Goal: Check status: Check status

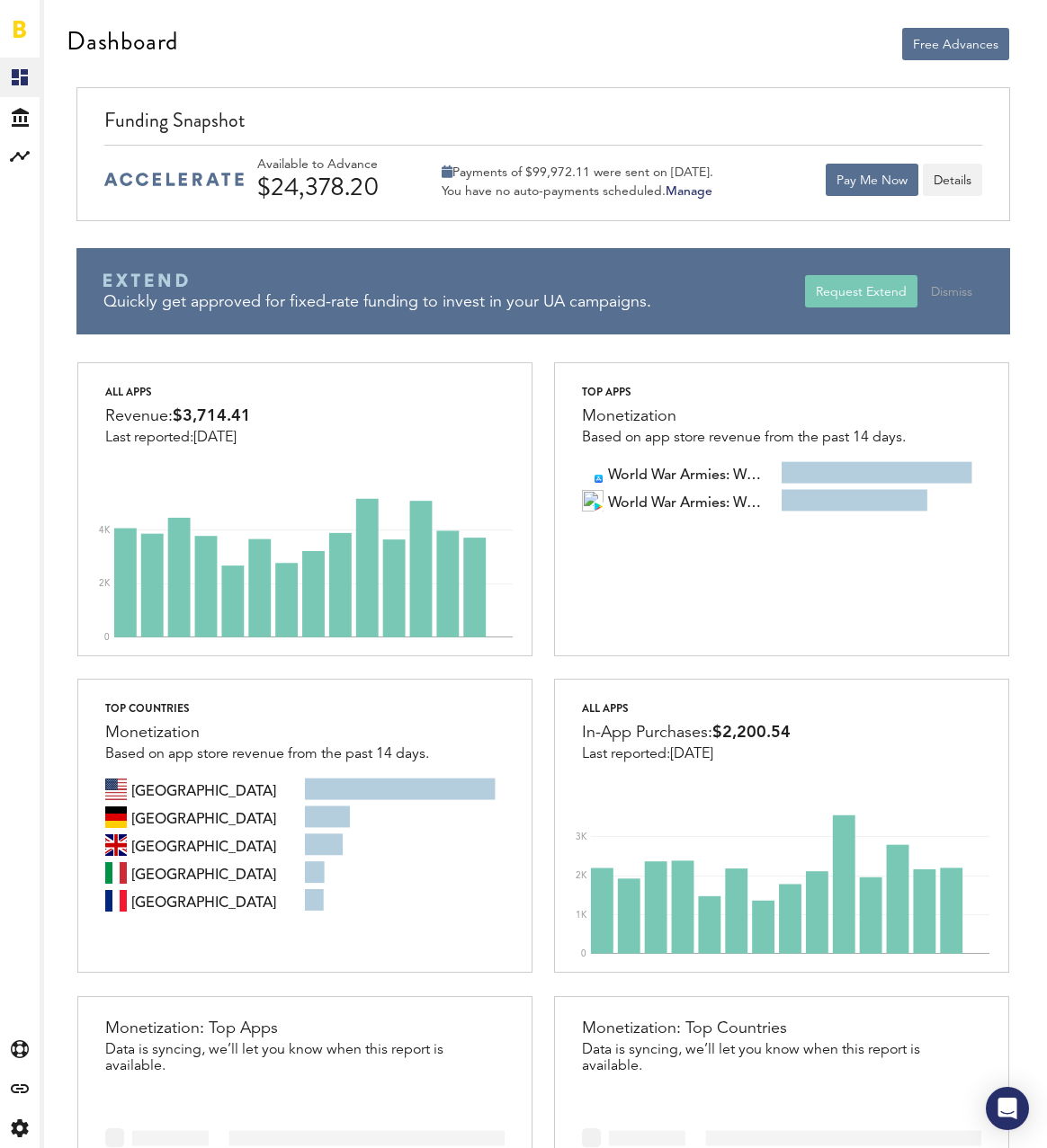
scroll to position [1, 0]
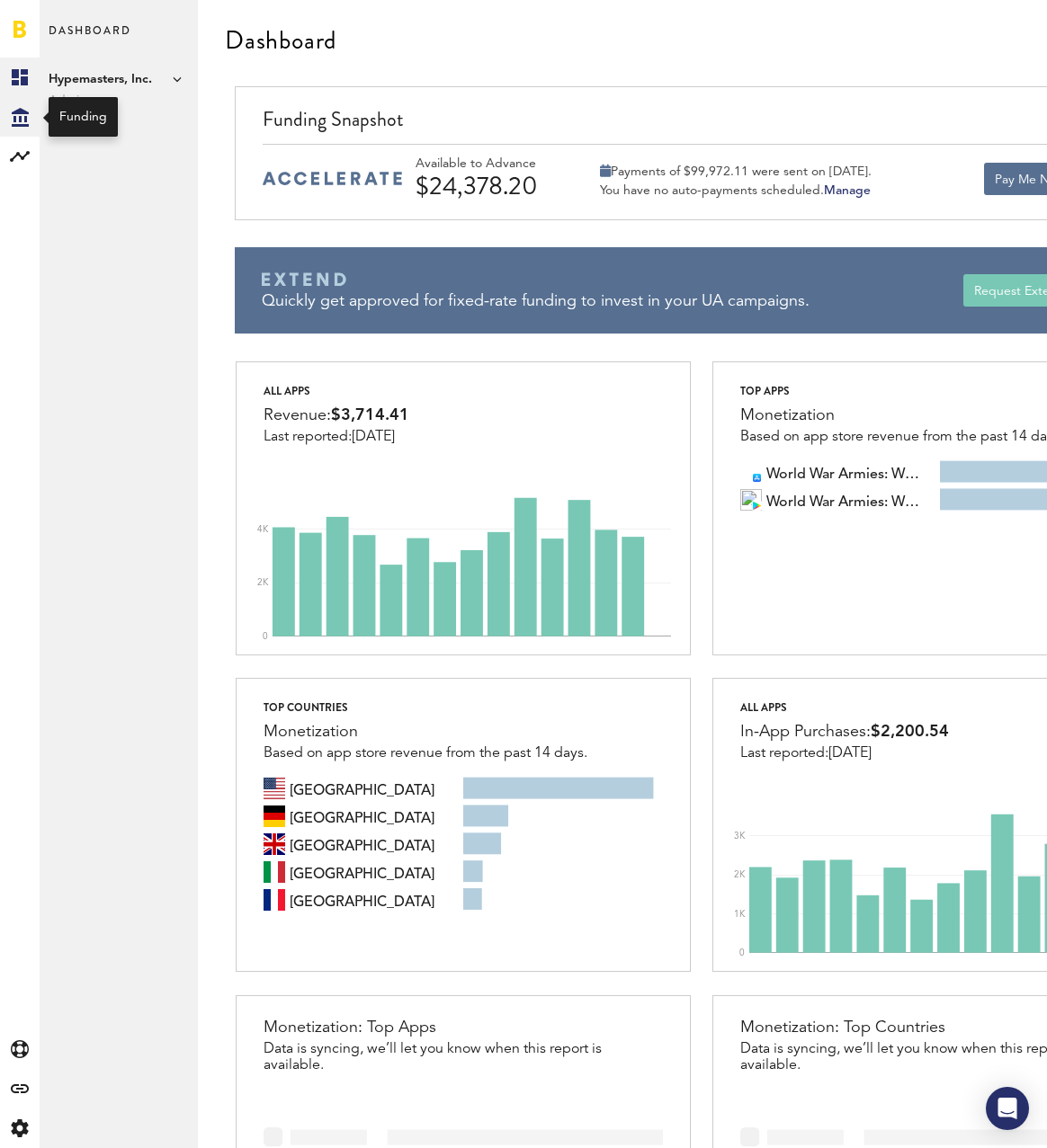
click at [26, 117] on icon at bounding box center [20, 117] width 17 height 19
click at [118, 161] on link "Daily Advance History" at bounding box center [118, 156] width 158 height 40
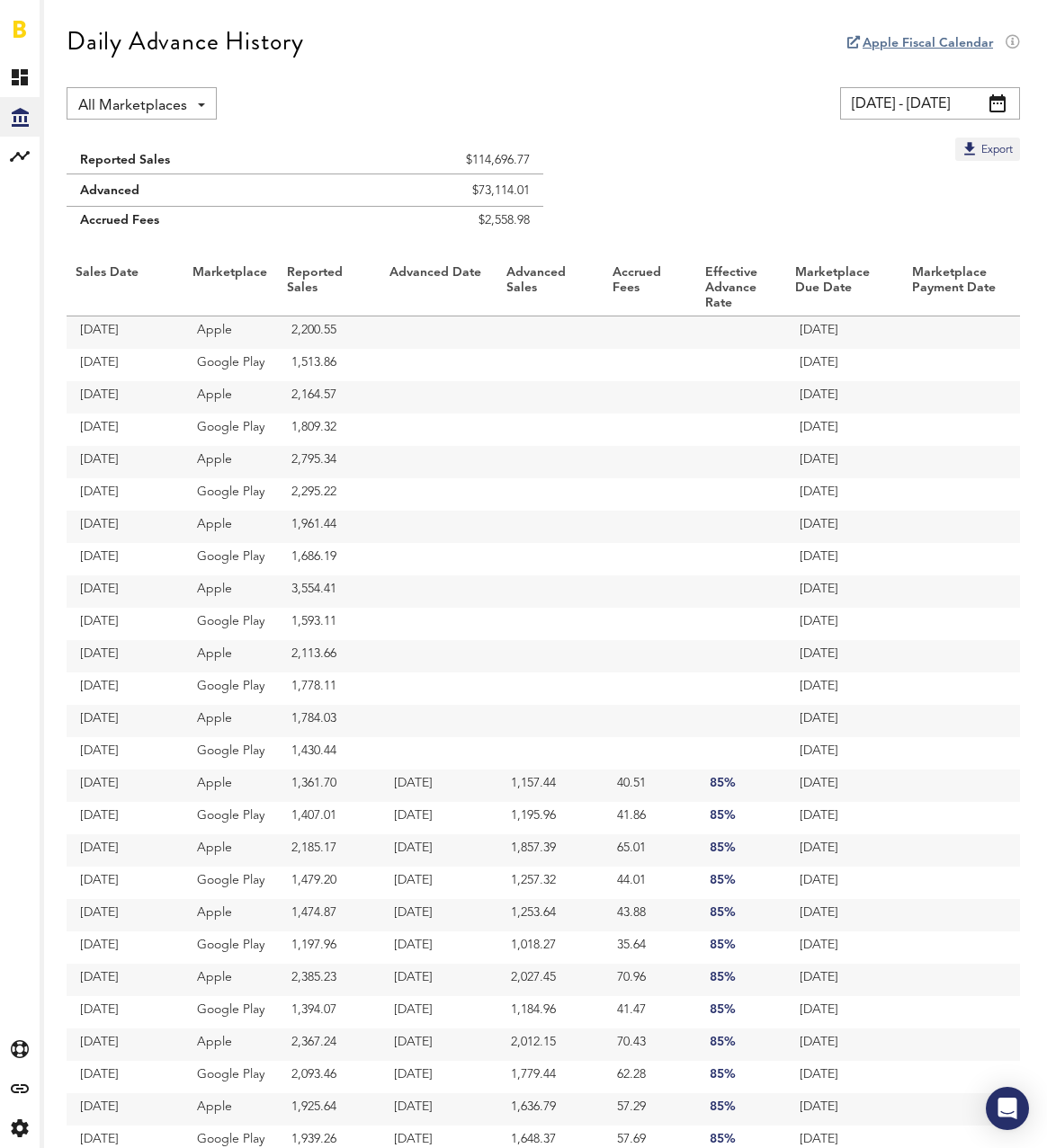
click at [1006, 100] on input "[DATE] - [DATE]" at bounding box center [930, 103] width 180 height 32
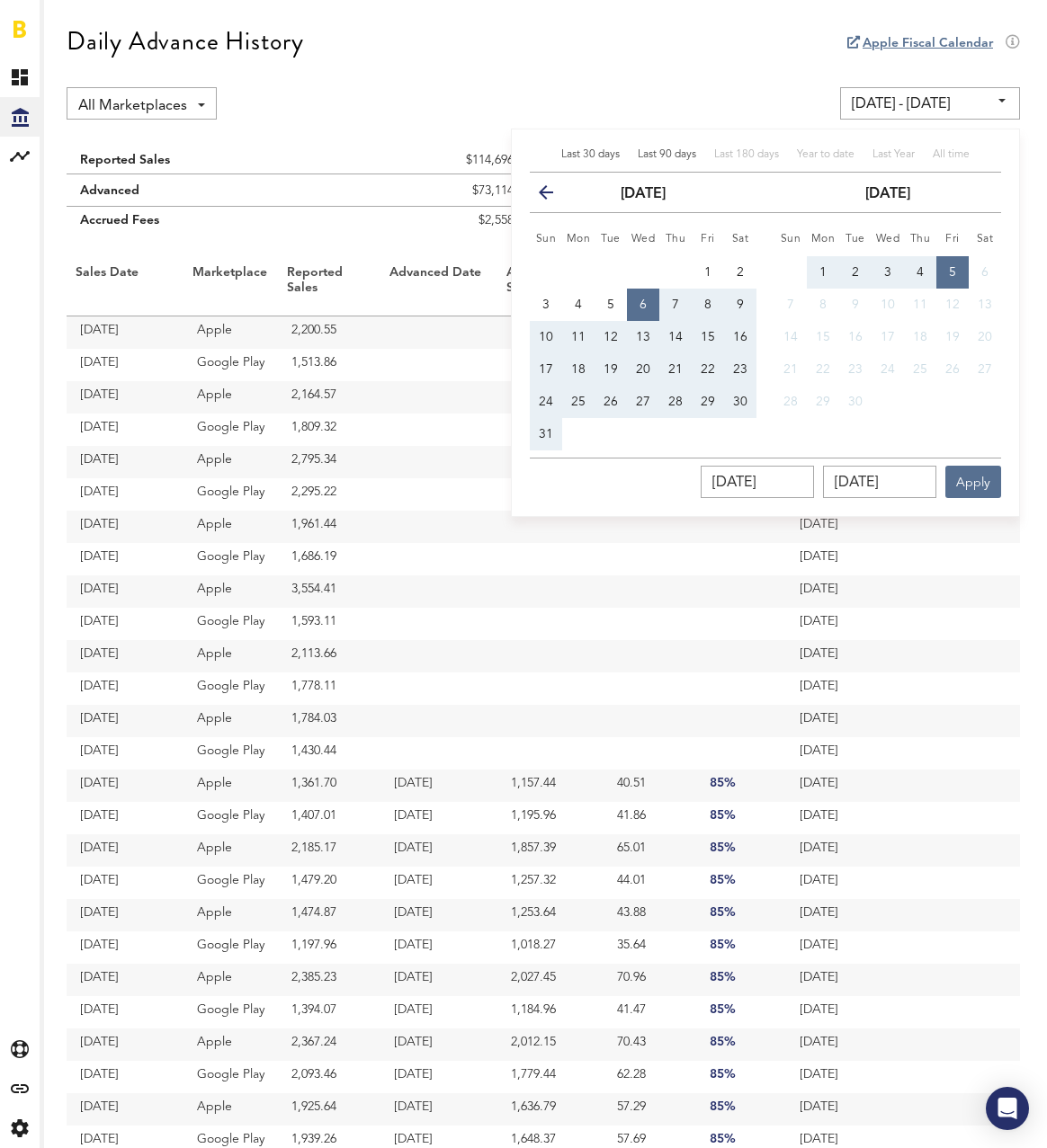
click at [666, 158] on span "Last 90 days" at bounding box center [667, 154] width 59 height 10
type input "[DATE] - [DATE]"
type input "[DATE]"
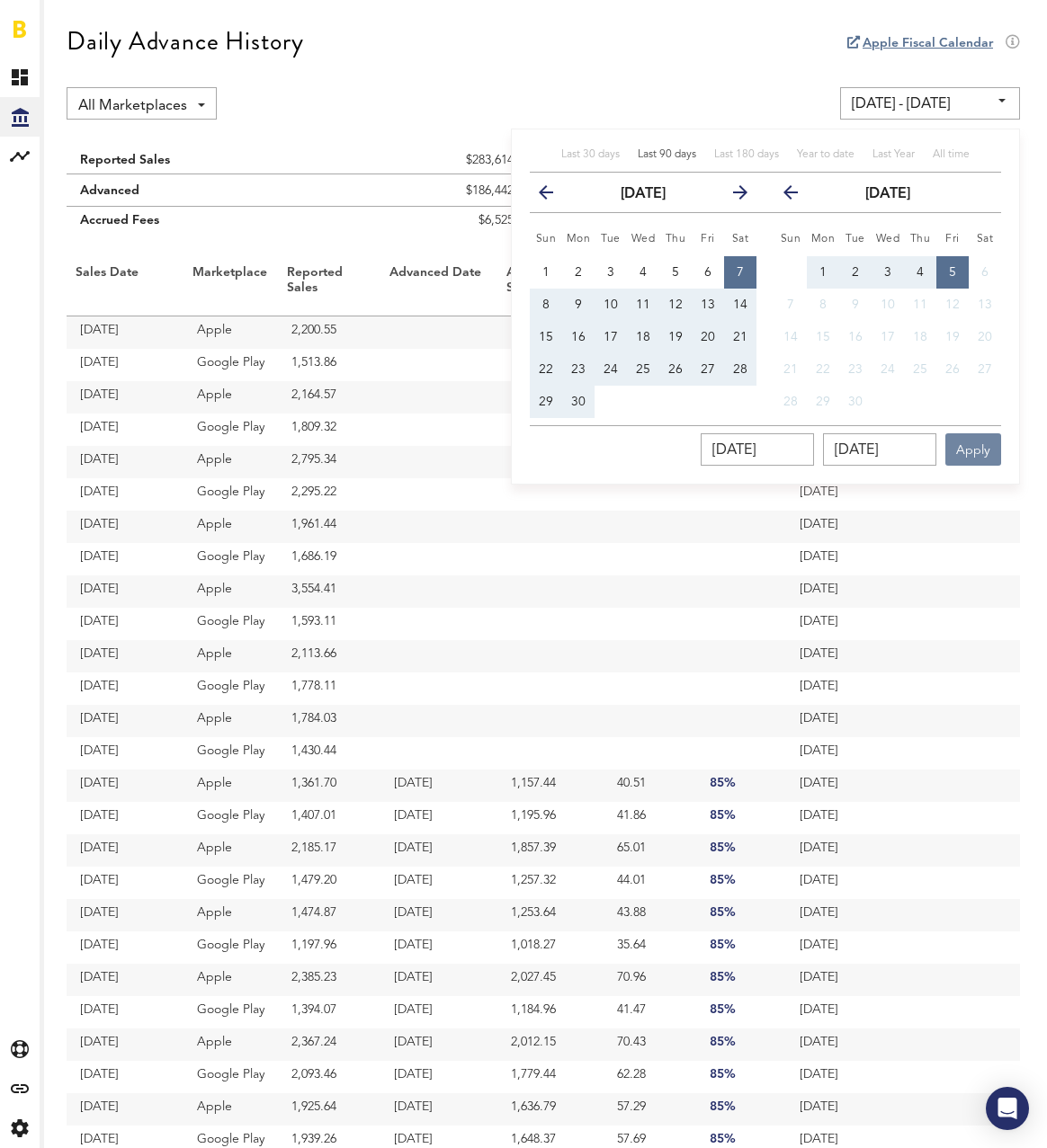
click at [982, 447] on button "Apply" at bounding box center [973, 450] width 56 height 32
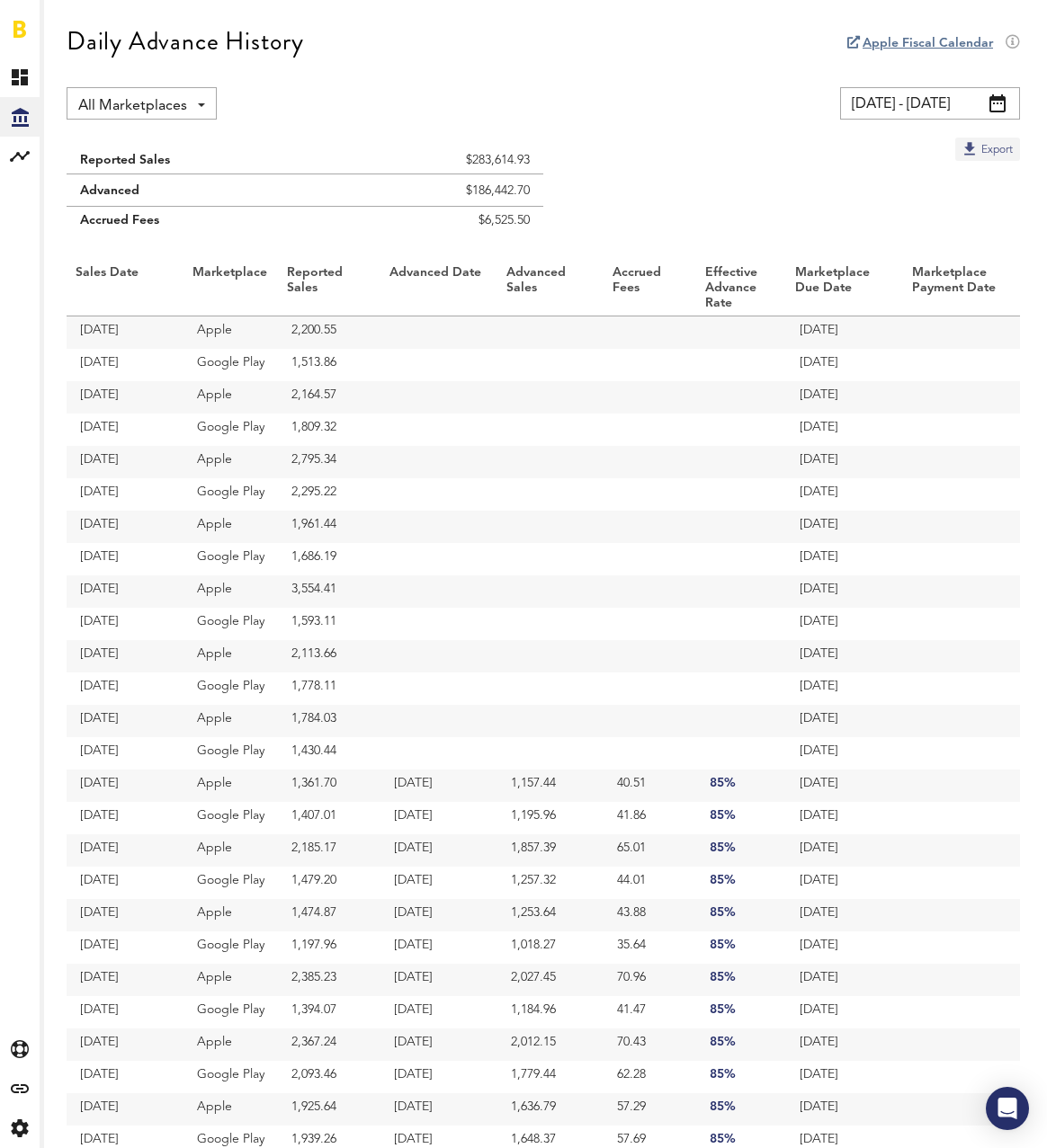
click at [984, 146] on button "Export" at bounding box center [987, 149] width 64 height 24
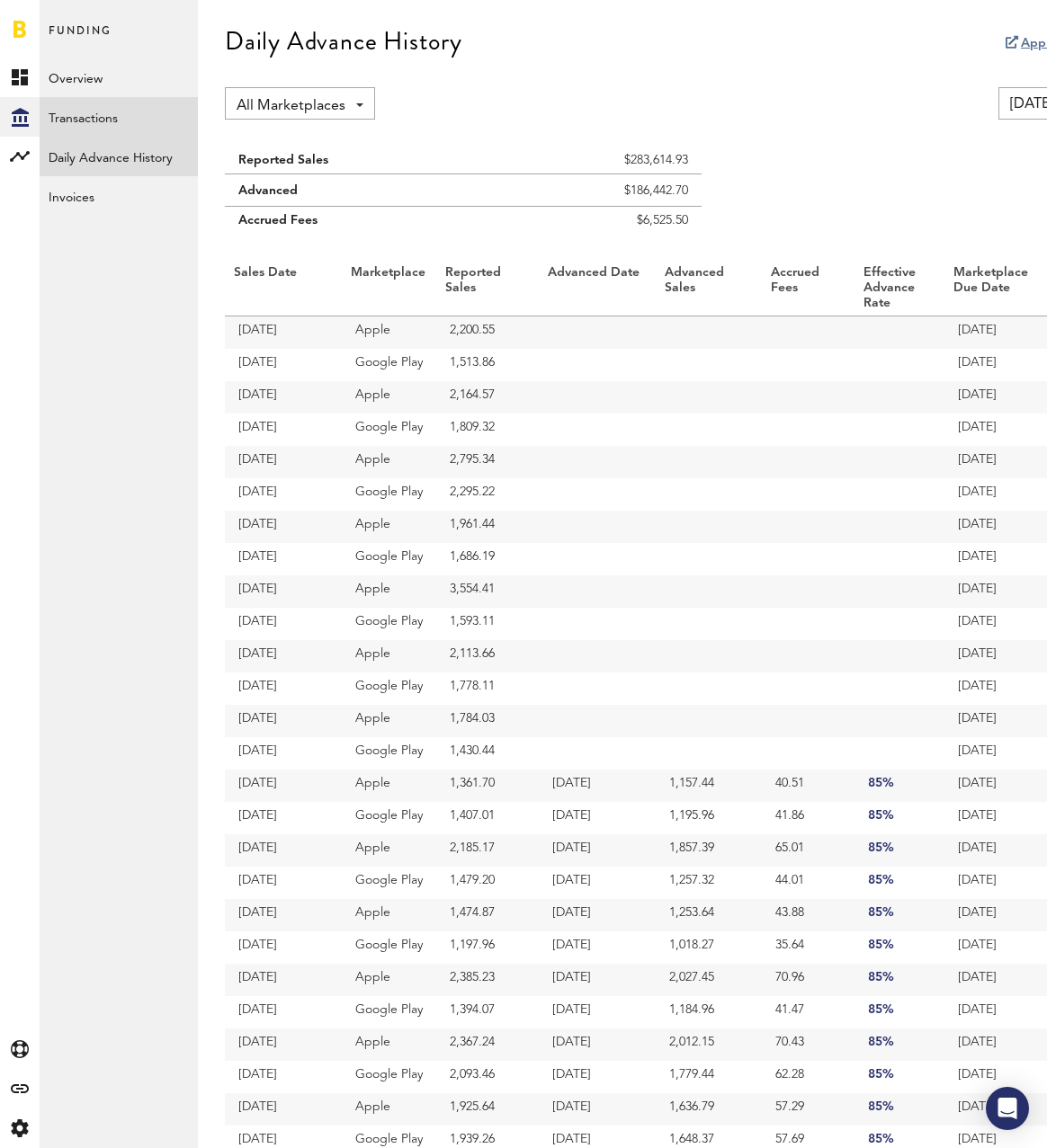
click at [111, 114] on link "Transactions" at bounding box center [118, 117] width 158 height 40
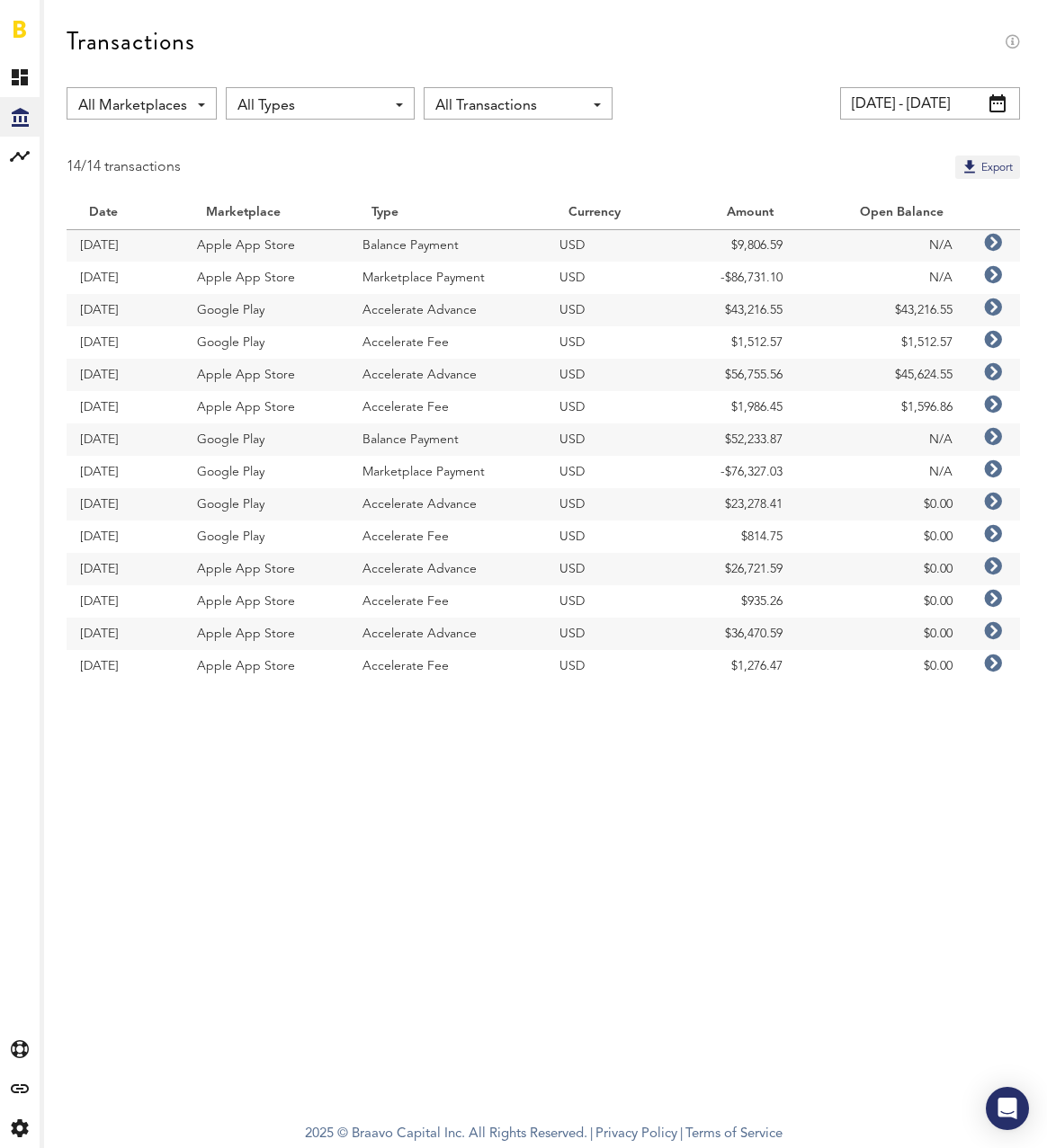
click at [994, 240] on icon at bounding box center [993, 242] width 18 height 18
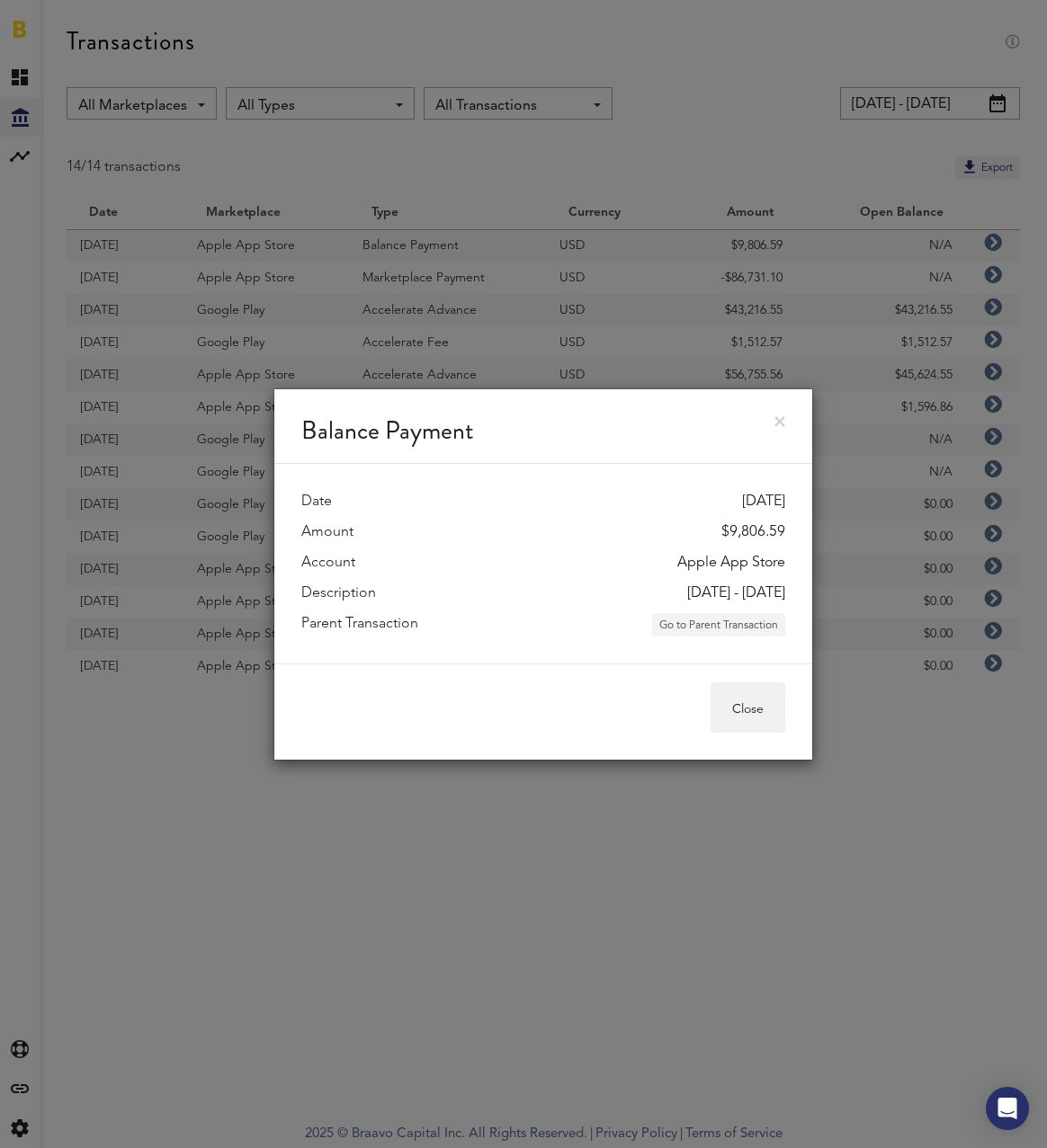
click at [740, 621] on button "Go to Parent Transaction" at bounding box center [718, 624] width 134 height 24
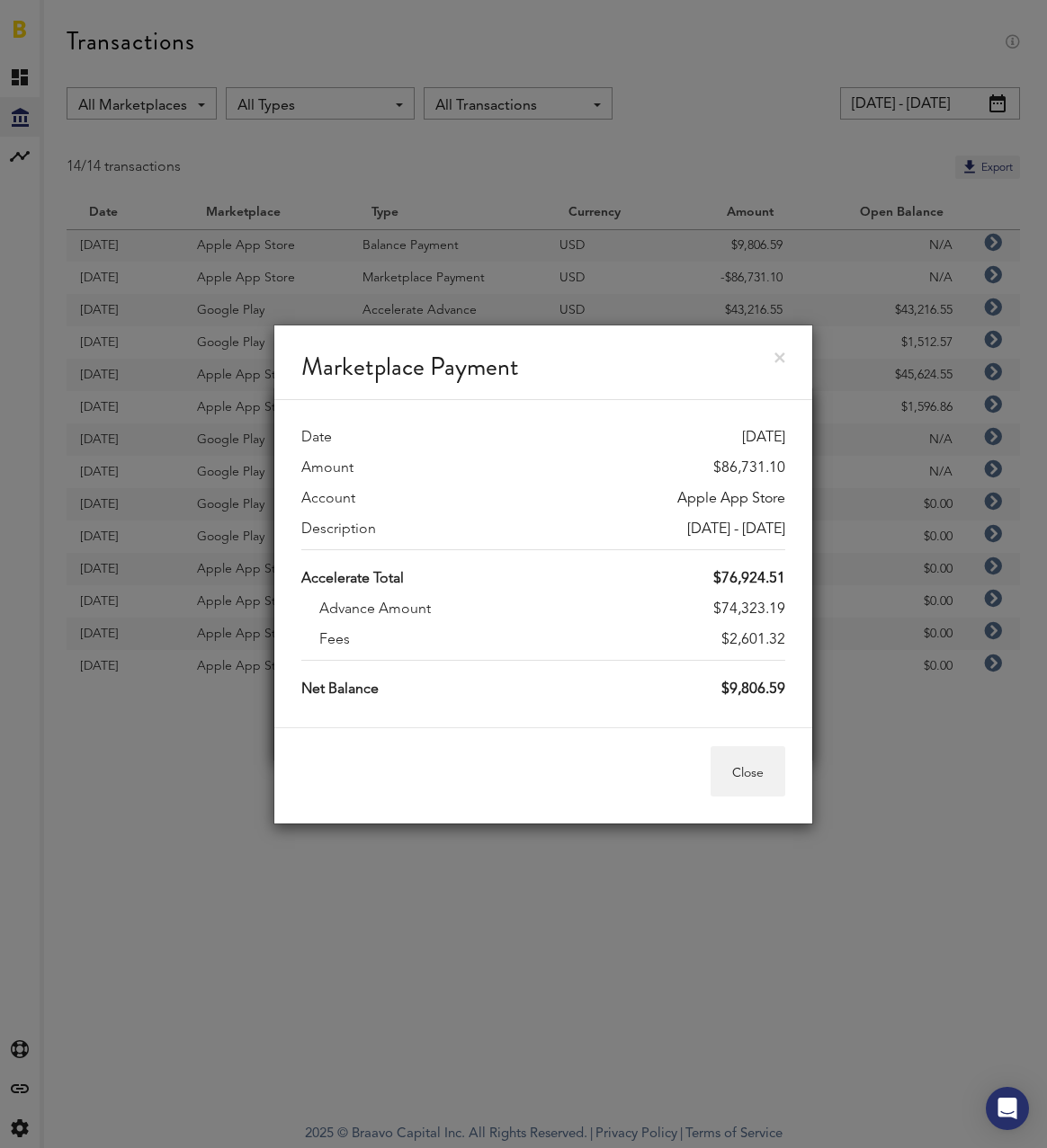
click at [569, 346] on div "Marketplace Payment" at bounding box center [544, 363] width 538 height 75
click at [774, 360] on link at bounding box center [779, 357] width 10 height 10
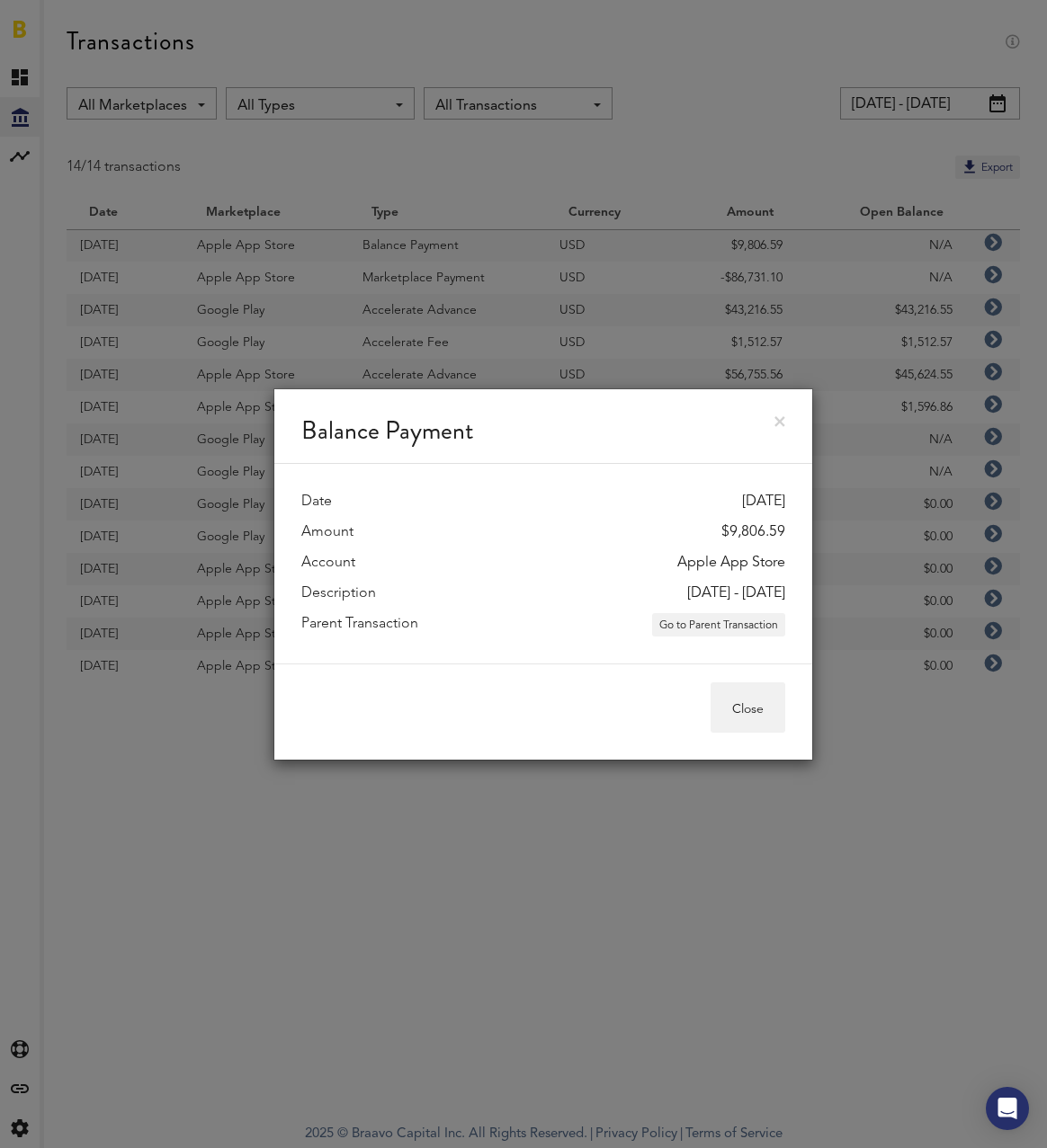
drag, startPoint x: 785, startPoint y: 420, endPoint x: 660, endPoint y: 398, distance: 126.9
click at [785, 419] on link at bounding box center [779, 422] width 10 height 10
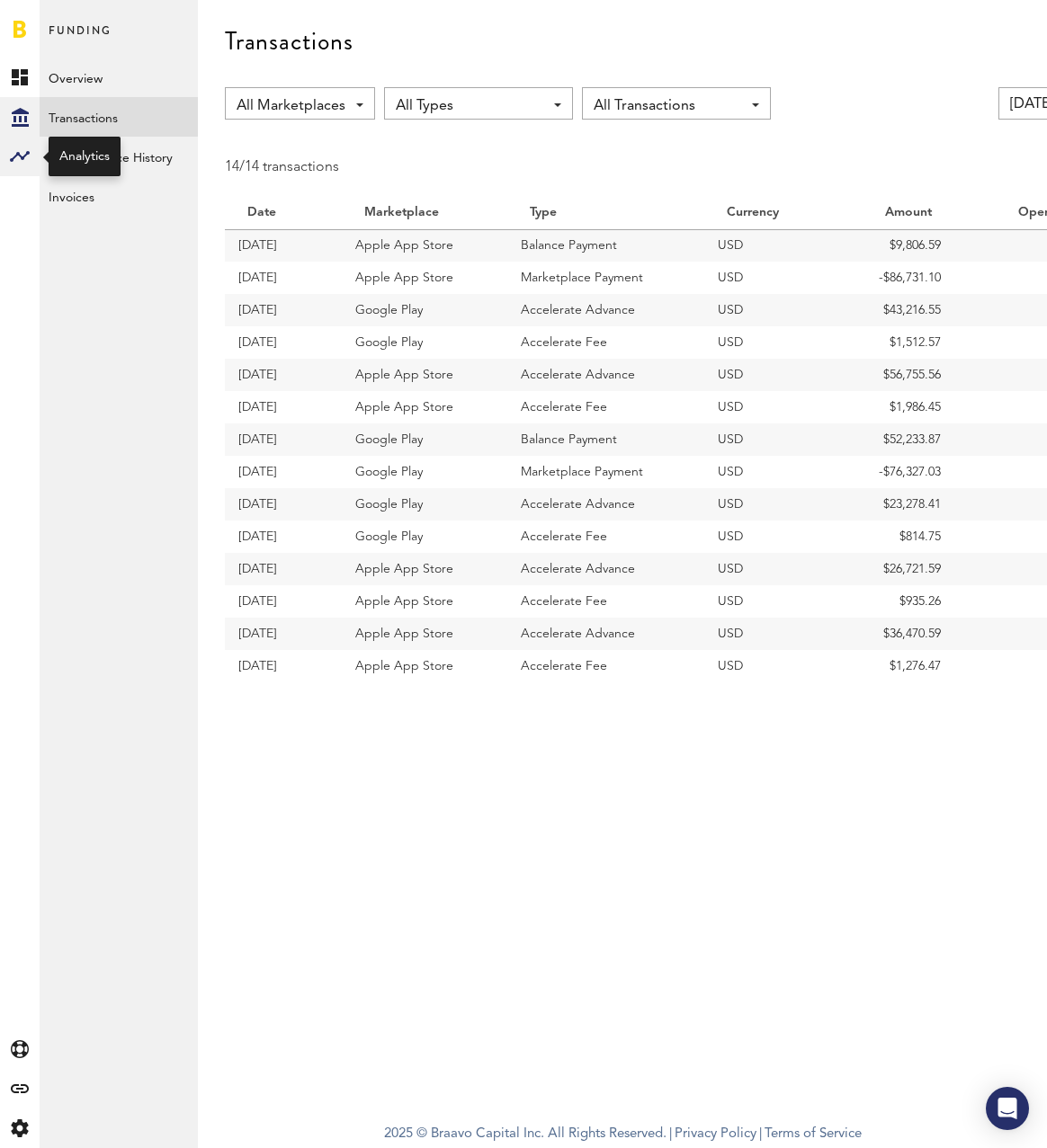
click at [21, 154] on rect at bounding box center [19, 156] width 22 height 22
click at [32, 116] on div "Created with Sketch." at bounding box center [20, 117] width 40 height 40
click at [126, 159] on link "Daily Advance History" at bounding box center [118, 156] width 158 height 40
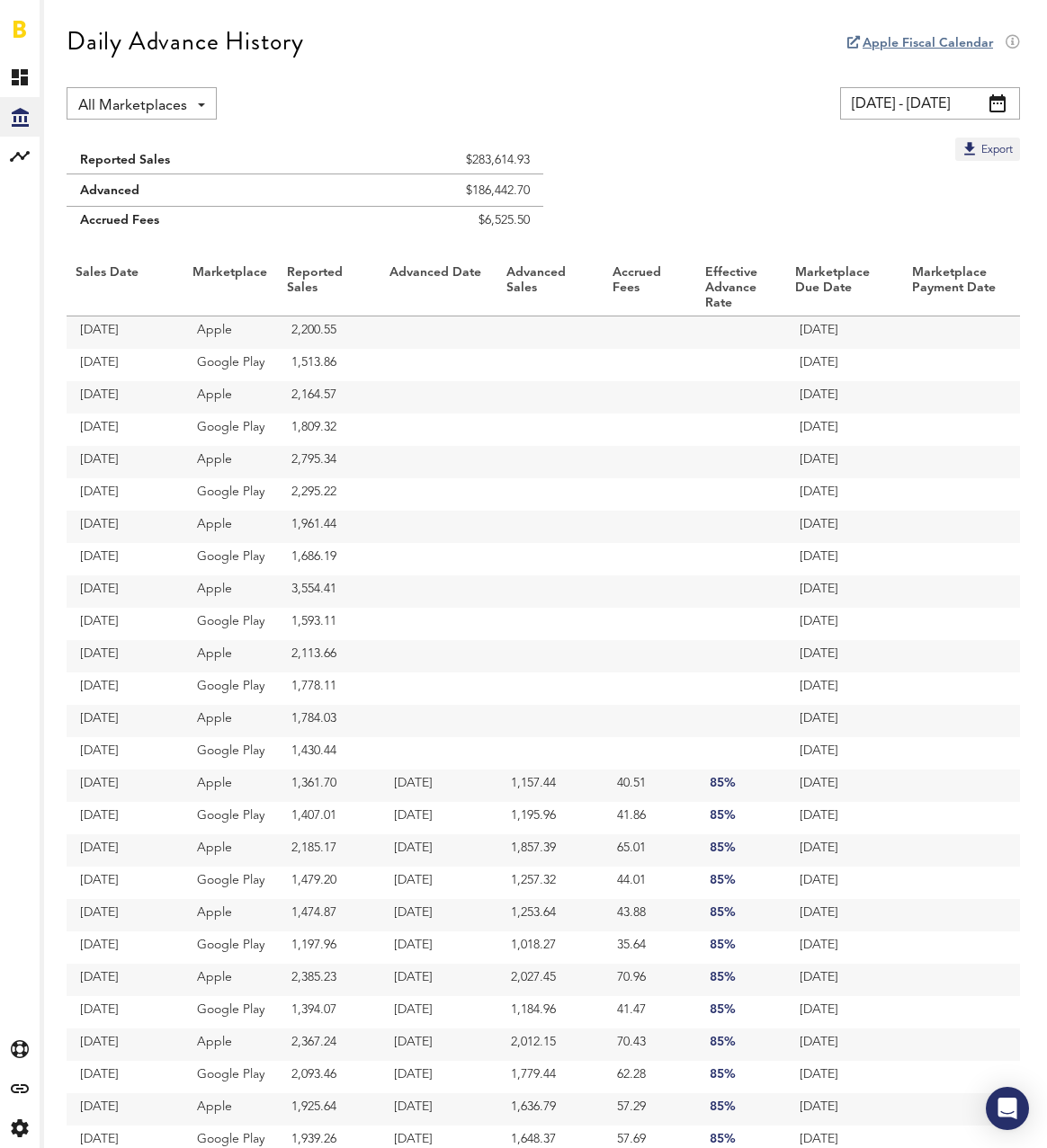
click at [191, 104] on div "All Marketplaces All Marketplaces Apple App Store Google Play" at bounding box center [141, 103] width 151 height 32
click at [163, 181] on span "Apple App Store" at bounding box center [177, 178] width 124 height 30
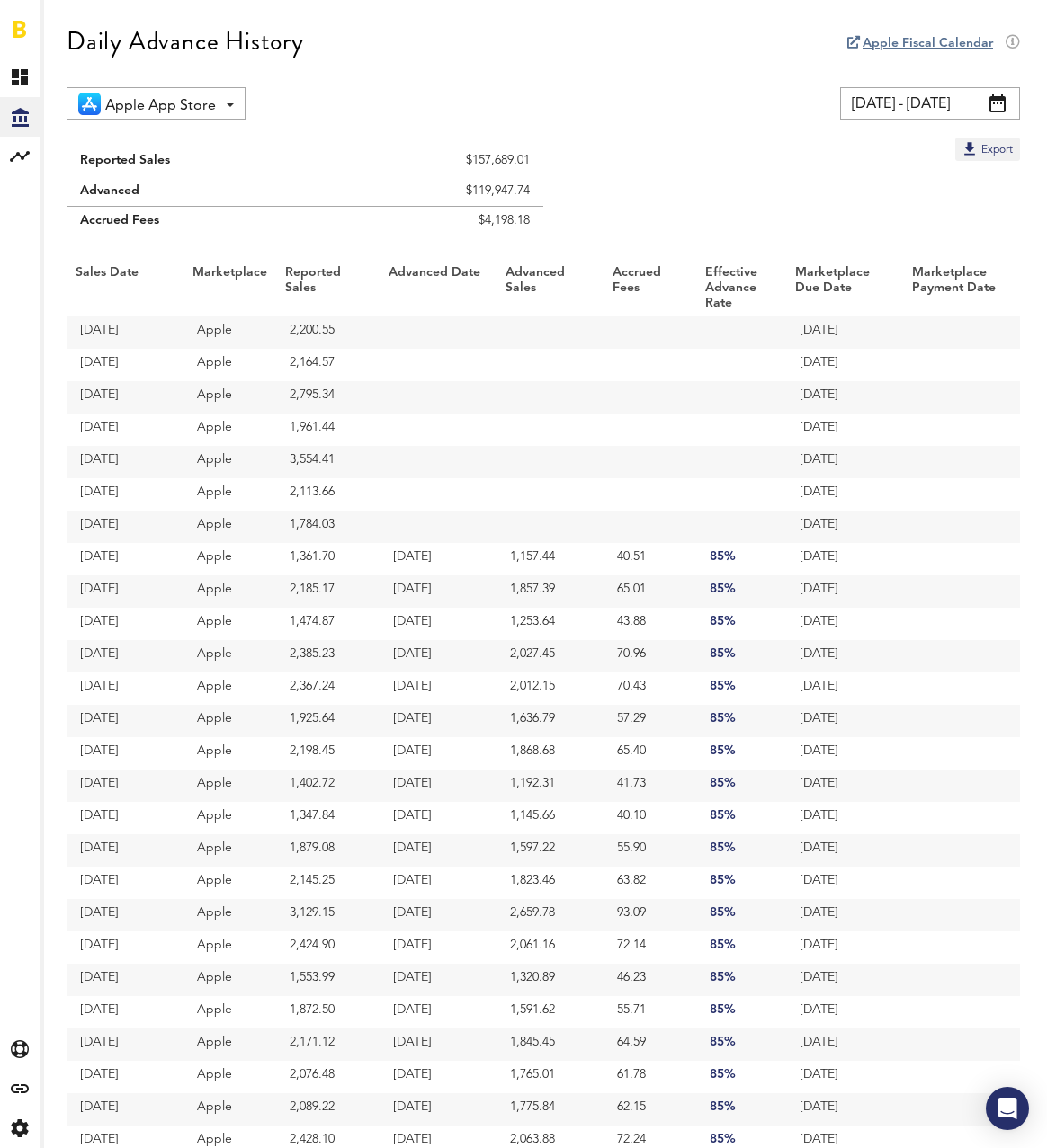
click at [999, 103] on span at bounding box center [997, 103] width 16 height 18
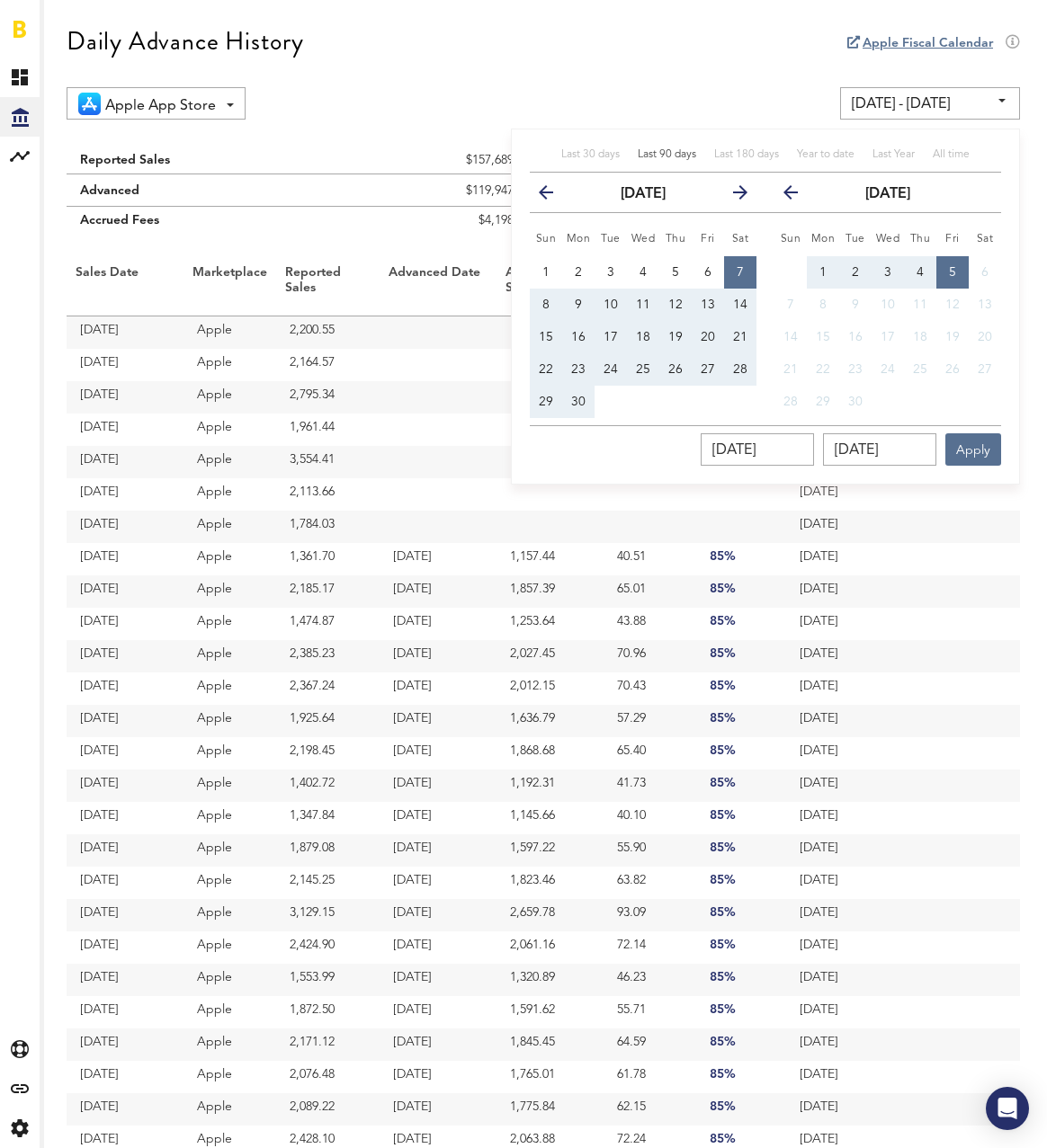
scroll to position [1, 0]
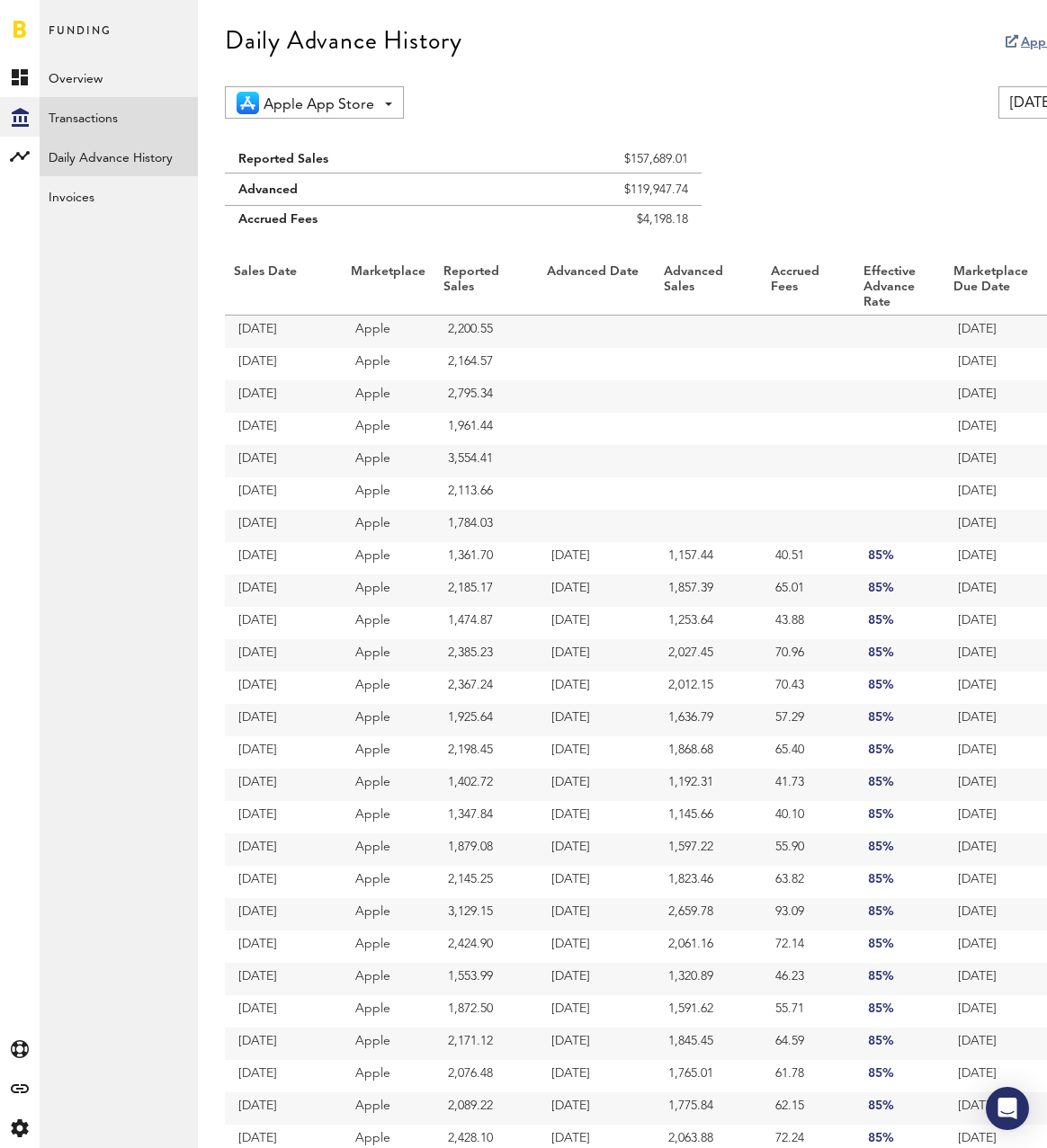
click at [120, 117] on link "Transactions" at bounding box center [118, 117] width 158 height 40
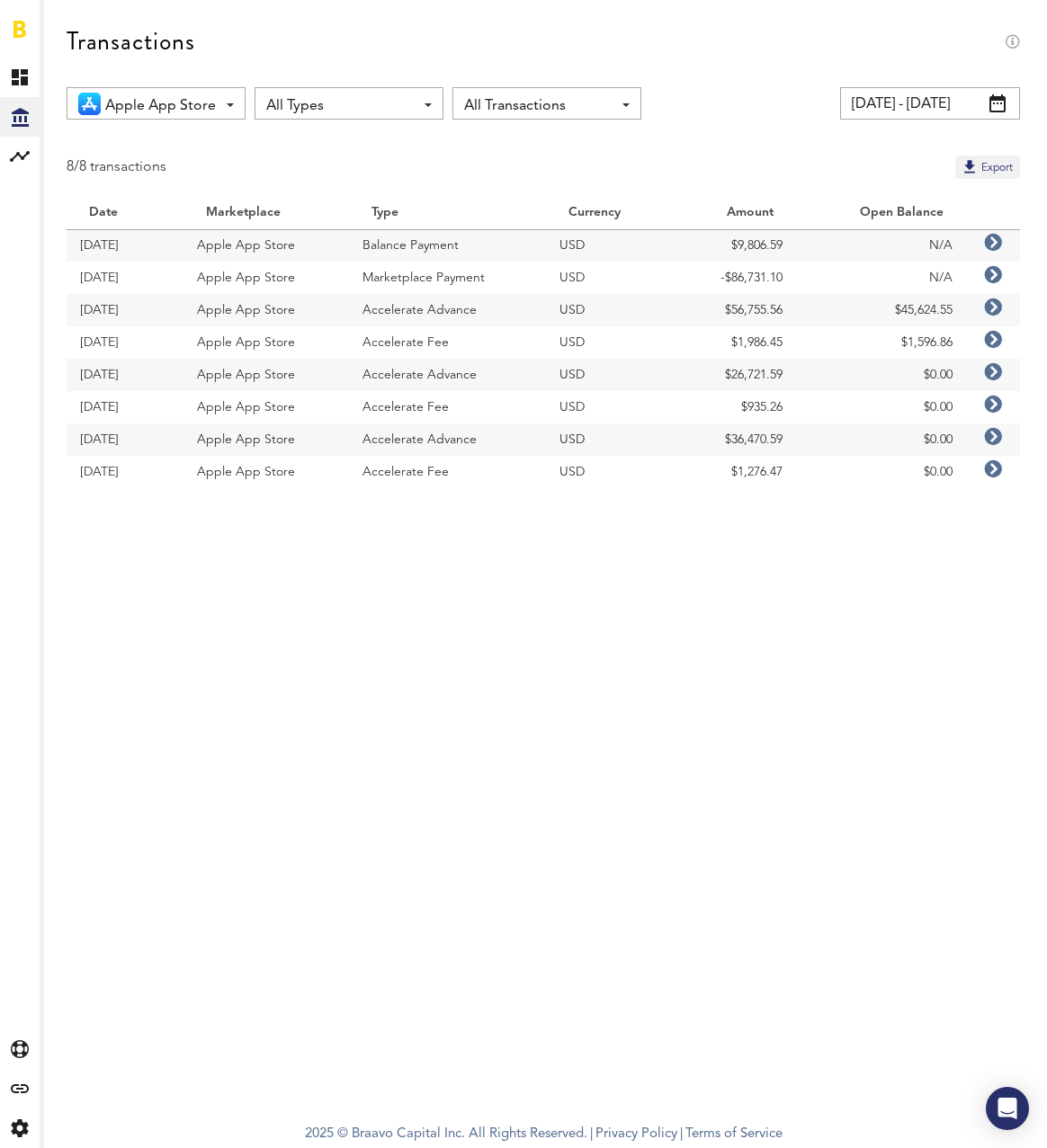
click at [993, 246] on icon at bounding box center [993, 242] width 18 height 18
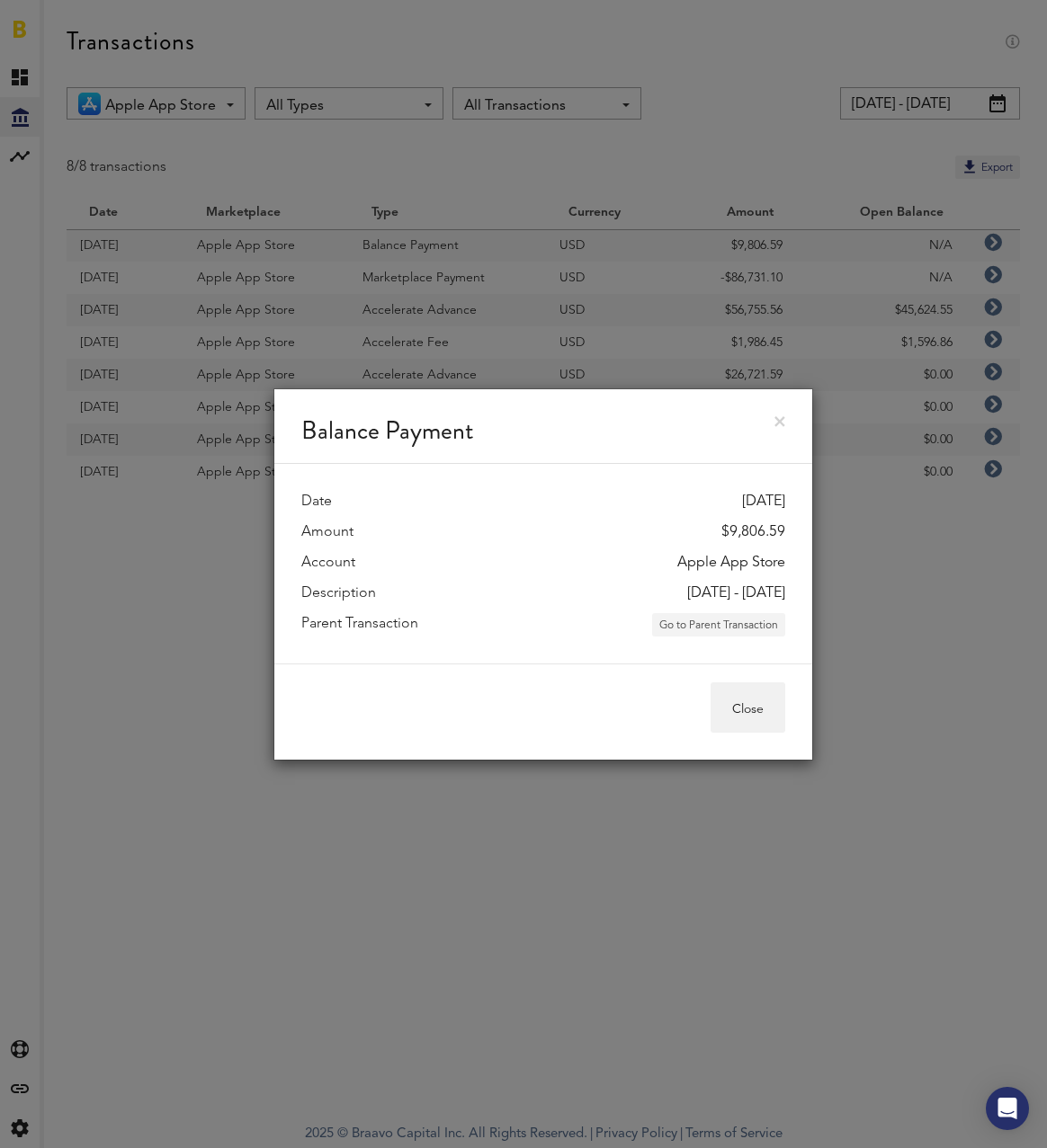
click at [726, 629] on button "Go to Parent Transaction" at bounding box center [718, 624] width 134 height 24
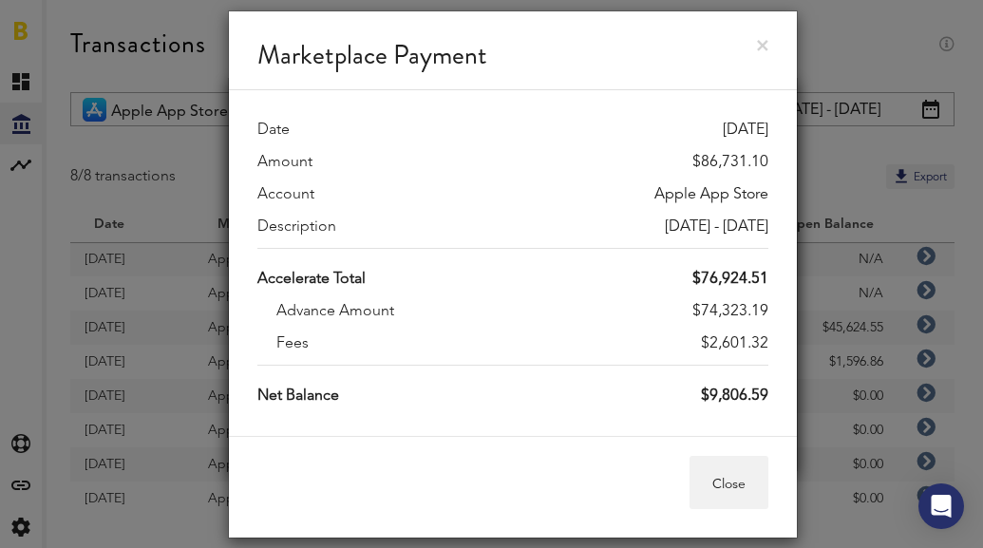
drag, startPoint x: 601, startPoint y: 224, endPoint x: 906, endPoint y: 372, distance: 338.8
click at [778, 240] on div "Date [DATE] Amount $86,731.10 Account Apple App Store Description [DATE] - [DAT…" at bounding box center [513, 263] width 568 height 346
copy div "[DATE] - [DATE]"
drag, startPoint x: 688, startPoint y: 276, endPoint x: 768, endPoint y: 274, distance: 79.8
click at [768, 274] on div "Date [DATE] Amount $86,731.10 Account Apple App Store Description [DATE] - [DAT…" at bounding box center [513, 263] width 568 height 346
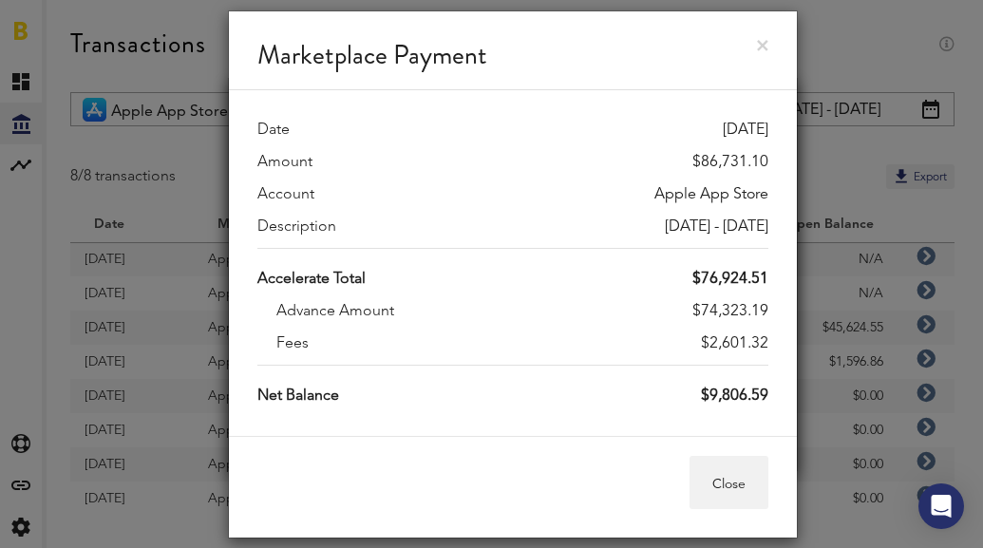
copy div "$76,924.51"
drag, startPoint x: 691, startPoint y: 160, endPoint x: 965, endPoint y: 458, distance: 403.8
click at [778, 163] on div "Date [DATE] Amount $86,731.10 Account Apple App Store Description [DATE] - [DAT…" at bounding box center [513, 263] width 568 height 346
copy div "$86,731.10"
drag, startPoint x: 691, startPoint y: 275, endPoint x: 951, endPoint y: 459, distance: 318.7
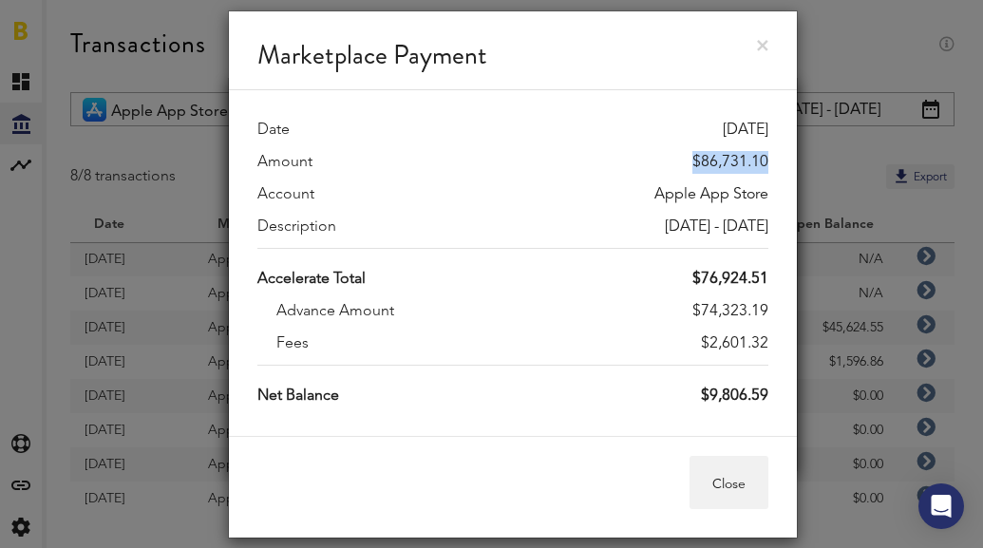
click at [768, 277] on div "Date [DATE] Amount $86,731.10 Account Apple App Store Description [DATE] - [DAT…" at bounding box center [513, 263] width 568 height 346
copy div "$76,924.51"
drag, startPoint x: 705, startPoint y: 391, endPoint x: 957, endPoint y: 527, distance: 285.9
click at [783, 394] on div "Date [DATE] Amount $86,731.10 Account Apple App Store Description [DATE] - [DAT…" at bounding box center [513, 263] width 568 height 346
copy div "$9,806.59"
